Goal: Task Accomplishment & Management: Use online tool/utility

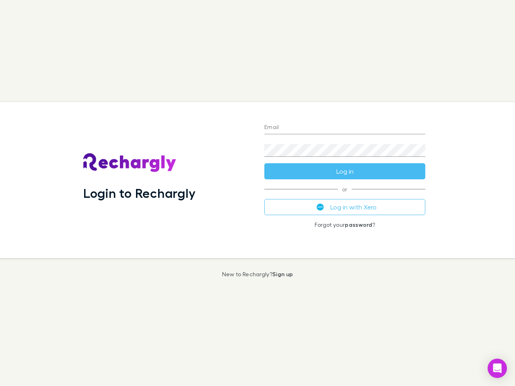
click at [258, 193] on div "Login to Rechargly" at bounding box center [167, 180] width 181 height 156
click at [345, 128] on input "Email" at bounding box center [345, 128] width 161 height 13
click at [345, 172] on button "Log in" at bounding box center [345, 171] width 161 height 16
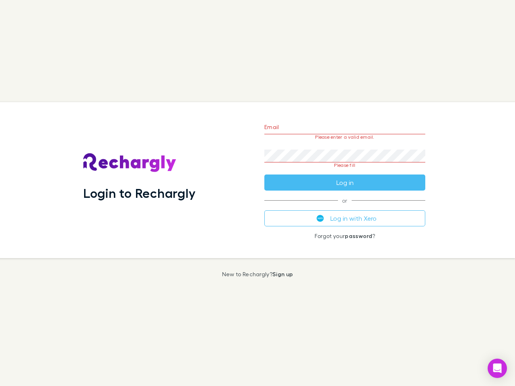
click at [345, 207] on div "Email Please enter a valid email. Password Please fill Log in or Log in with Xe…" at bounding box center [345, 180] width 174 height 156
click at [498, 369] on icon "Open Intercom Messenger" at bounding box center [498, 369] width 8 height 10
